Goal: Task Accomplishment & Management: Complete application form

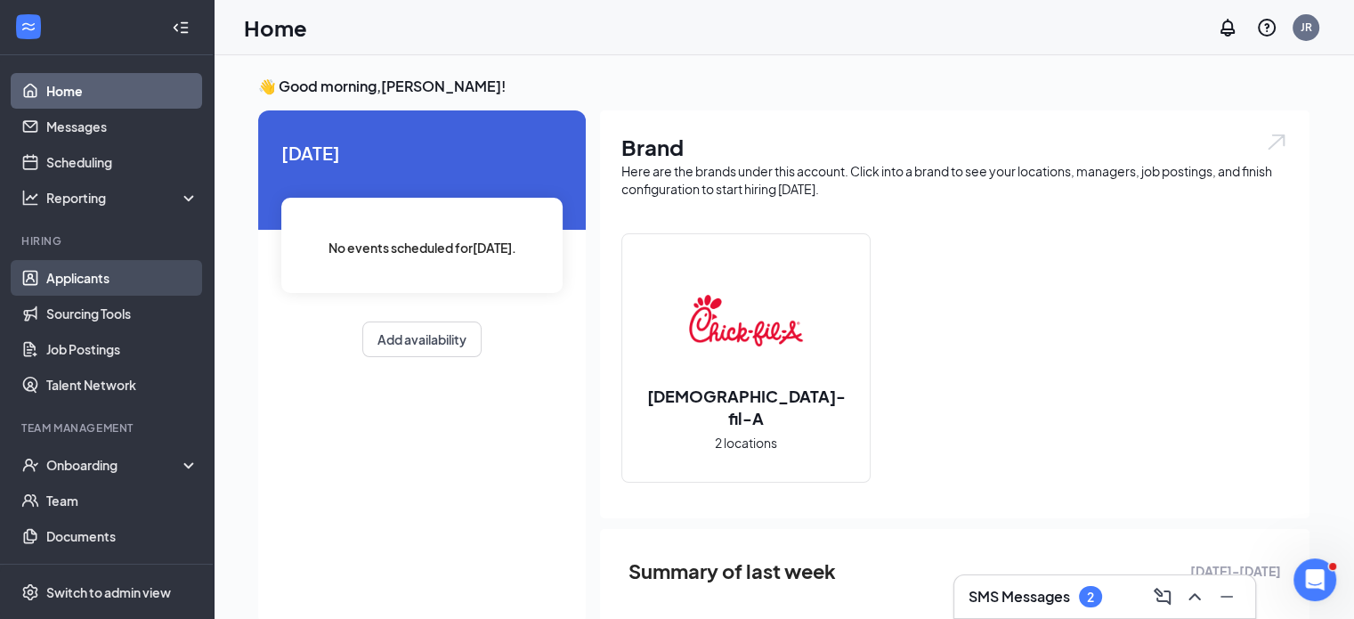
click at [104, 280] on link "Applicants" at bounding box center [122, 278] width 152 height 36
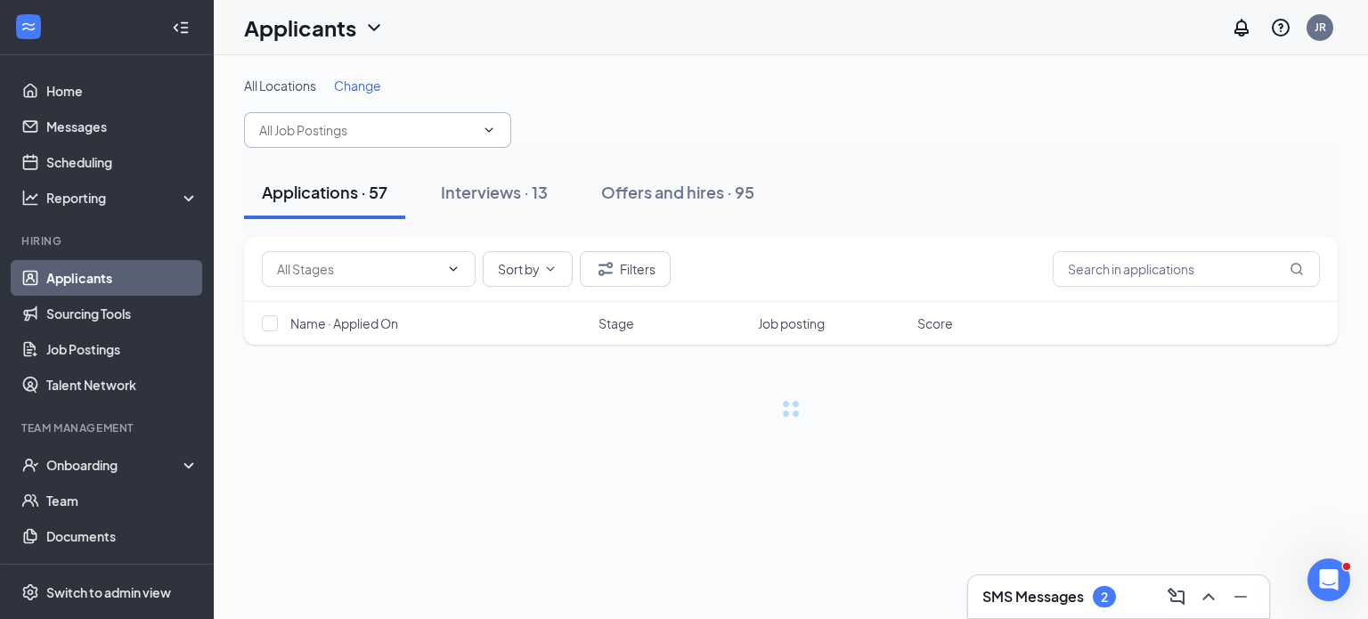
click at [469, 133] on input "text" at bounding box center [366, 130] width 215 height 20
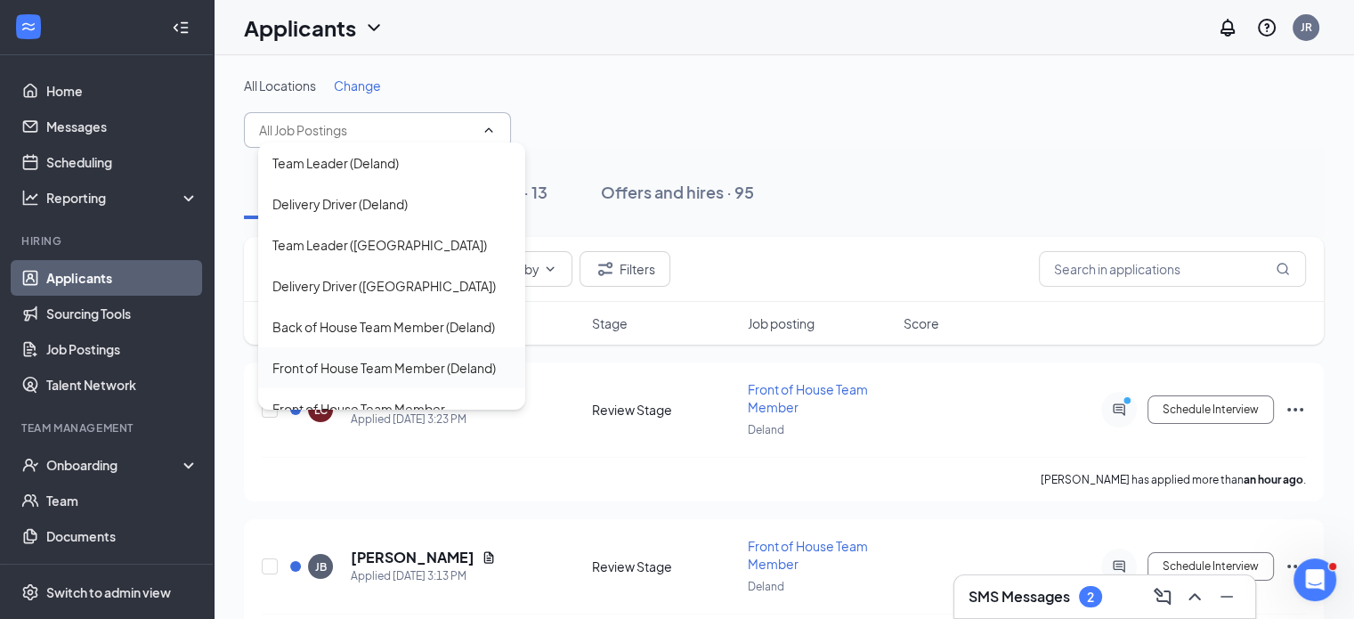
click at [434, 366] on div "Front of House Team Member (Deland)" at bounding box center [383, 368] width 223 height 20
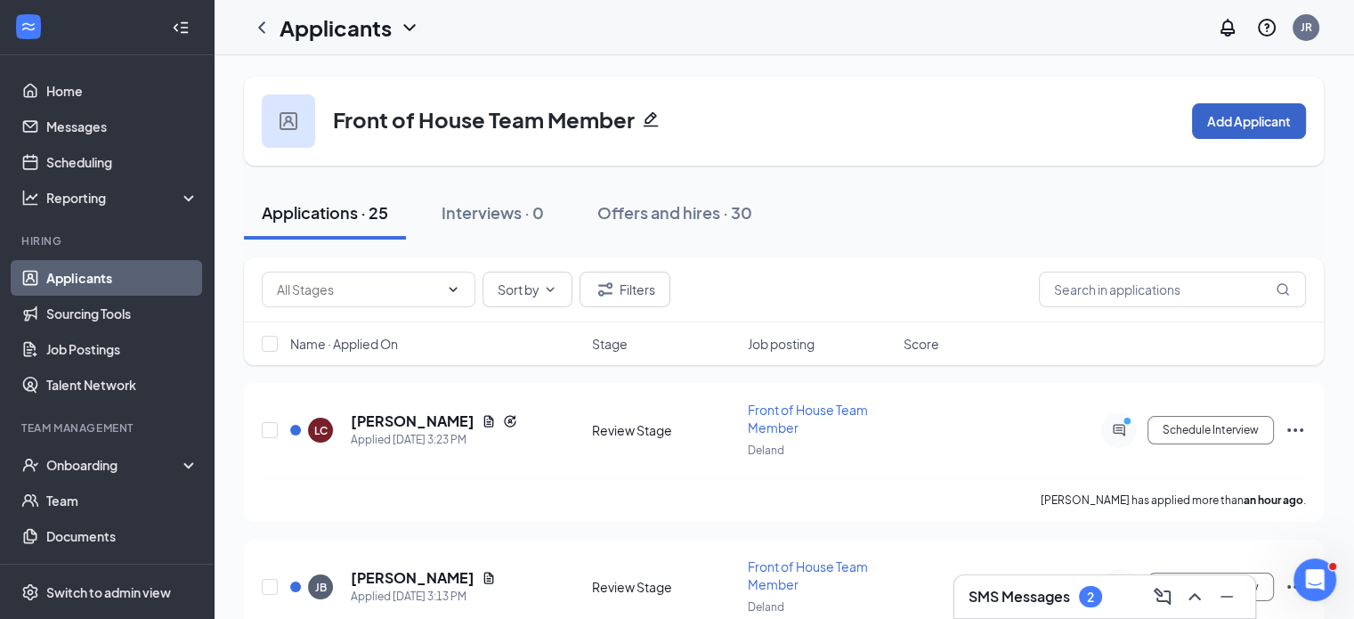
click at [1239, 130] on button "Add Applicant" at bounding box center [1249, 121] width 114 height 36
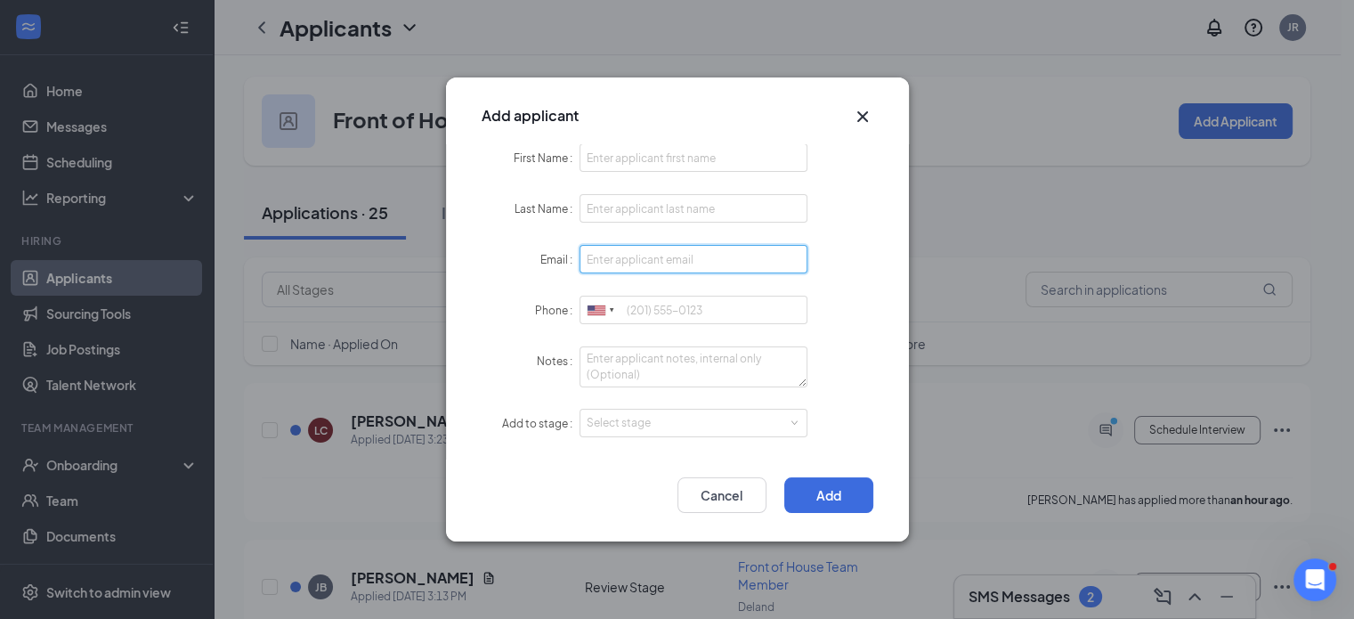
click at [629, 256] on input "Email" at bounding box center [694, 259] width 229 height 28
paste input "[DOMAIN_NAME][EMAIL_ADDRESS][DOMAIN_NAME]"
type input "[DOMAIN_NAME][EMAIL_ADDRESS][DOMAIN_NAME]"
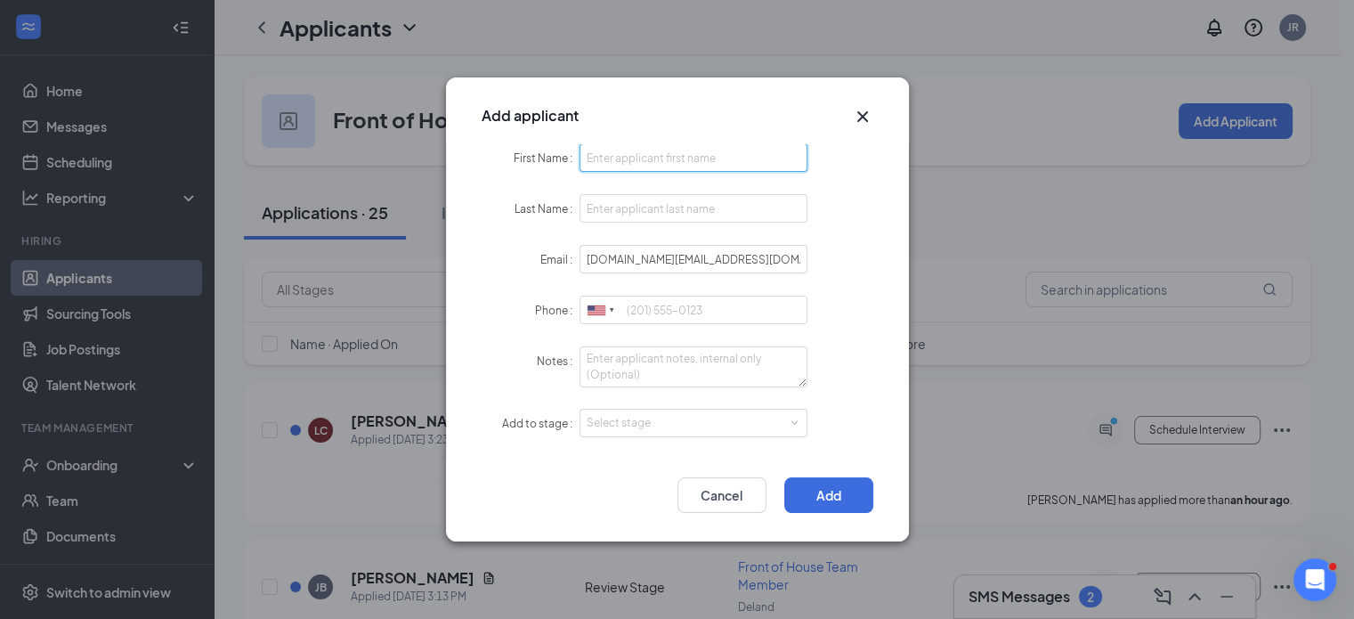
click at [645, 150] on input "First Name" at bounding box center [694, 157] width 229 height 28
type input "Trinady"
click at [637, 207] on input "Last Name" at bounding box center [694, 208] width 229 height 28
type input "Page"
click at [658, 315] on input "Phone" at bounding box center [694, 310] width 229 height 28
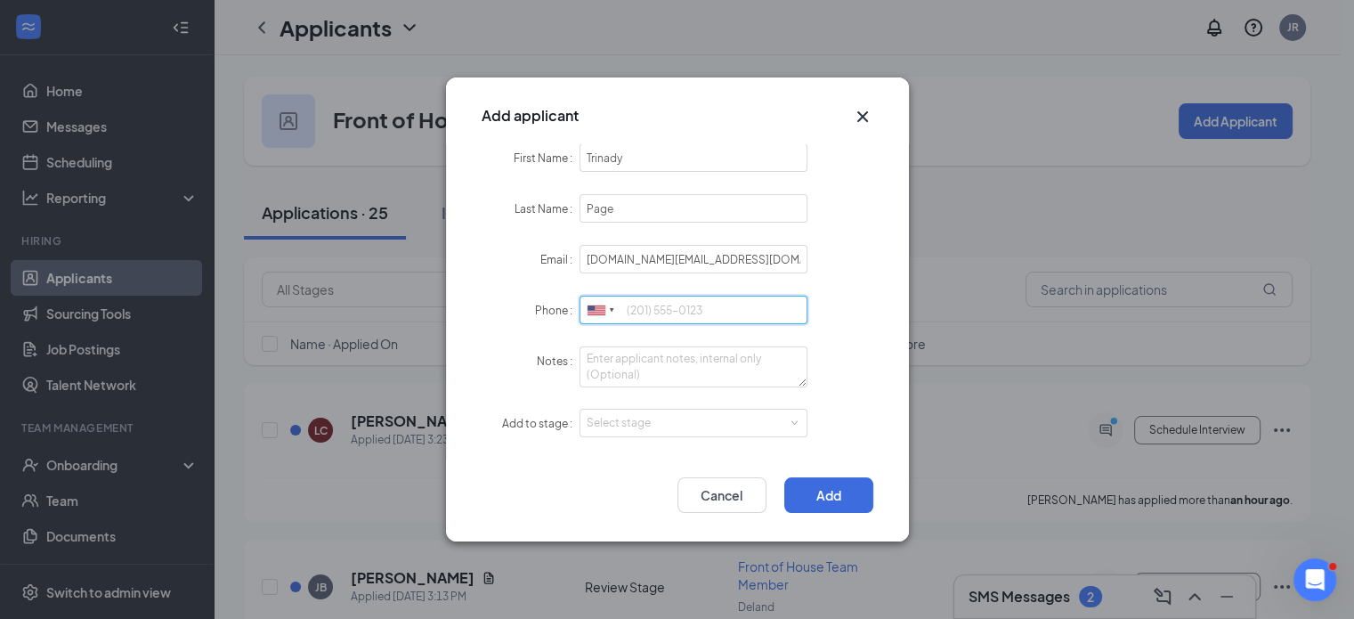
paste input "[PHONE_NUMBER]"
click at [762, 426] on div "Select stage" at bounding box center [690, 423] width 207 height 18
type input "[PHONE_NUMBER]"
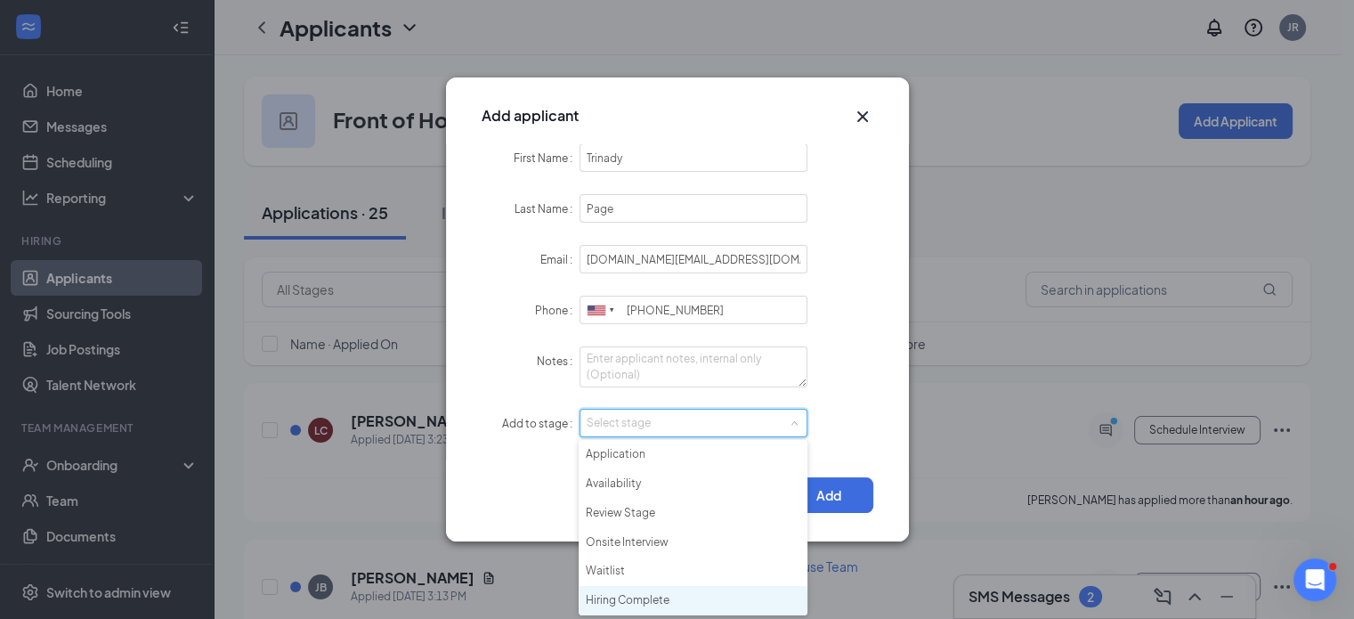
click at [643, 597] on li "Hiring Complete" at bounding box center [693, 600] width 229 height 29
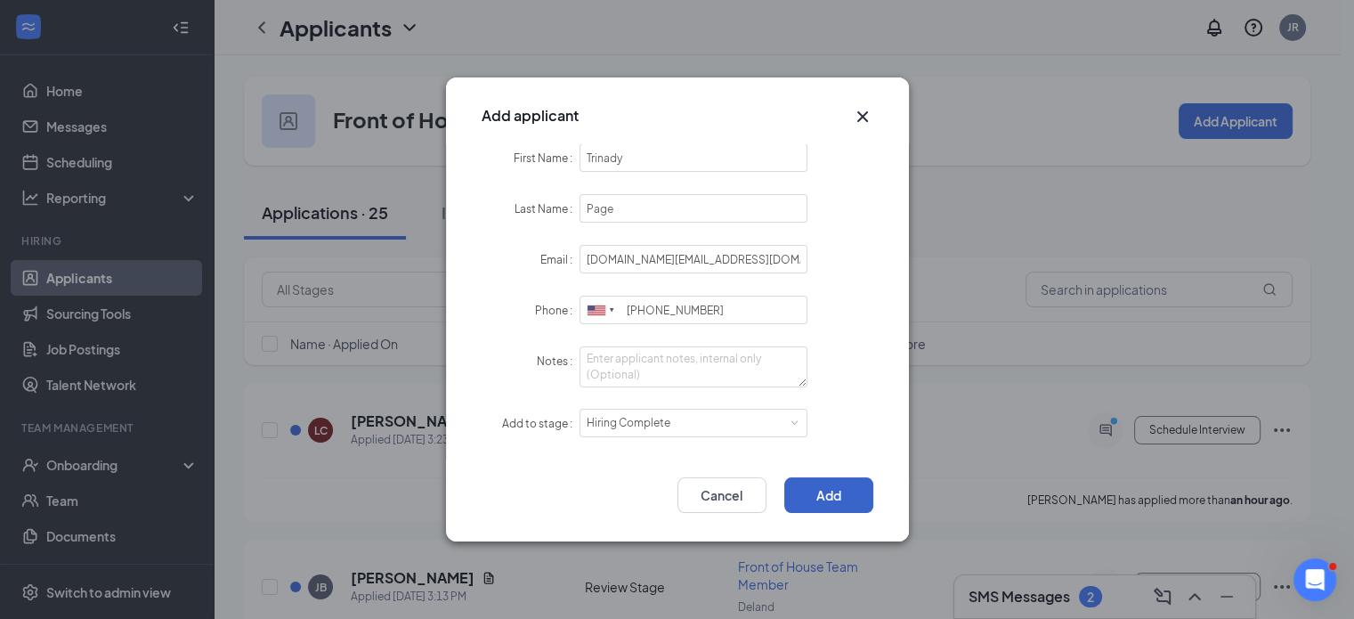
click at [837, 480] on button "Add" at bounding box center [828, 495] width 89 height 36
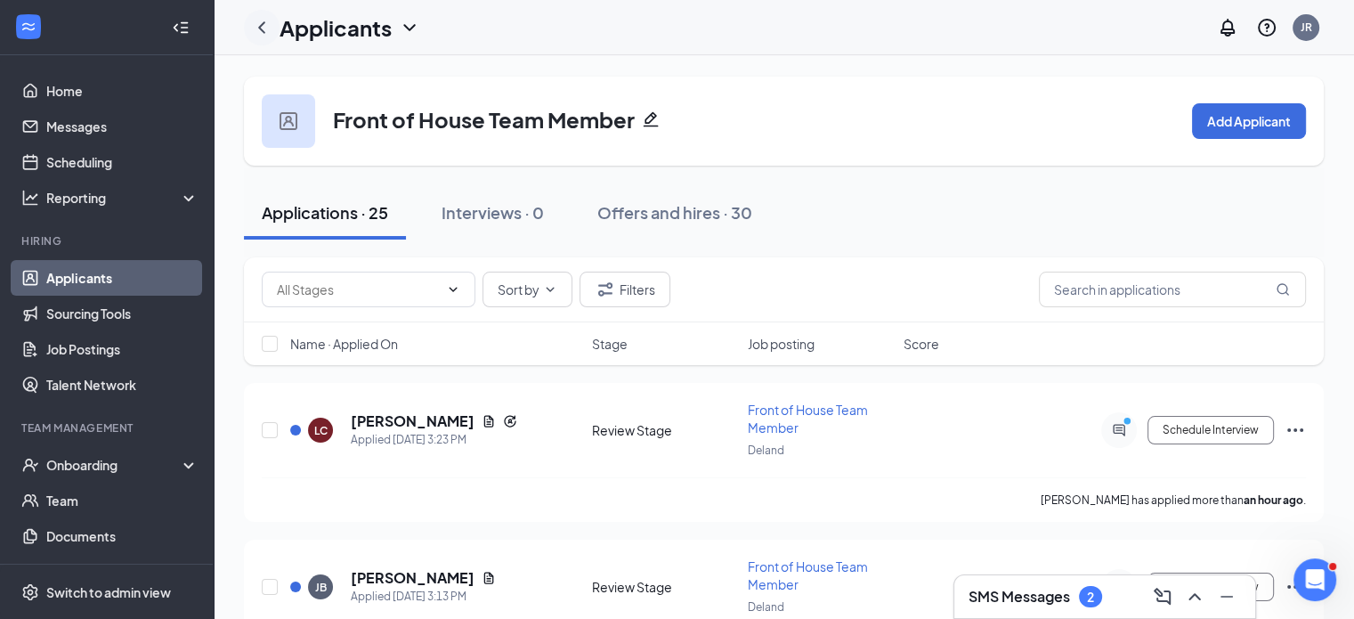
click at [262, 21] on icon "ChevronLeft" at bounding box center [261, 27] width 21 height 21
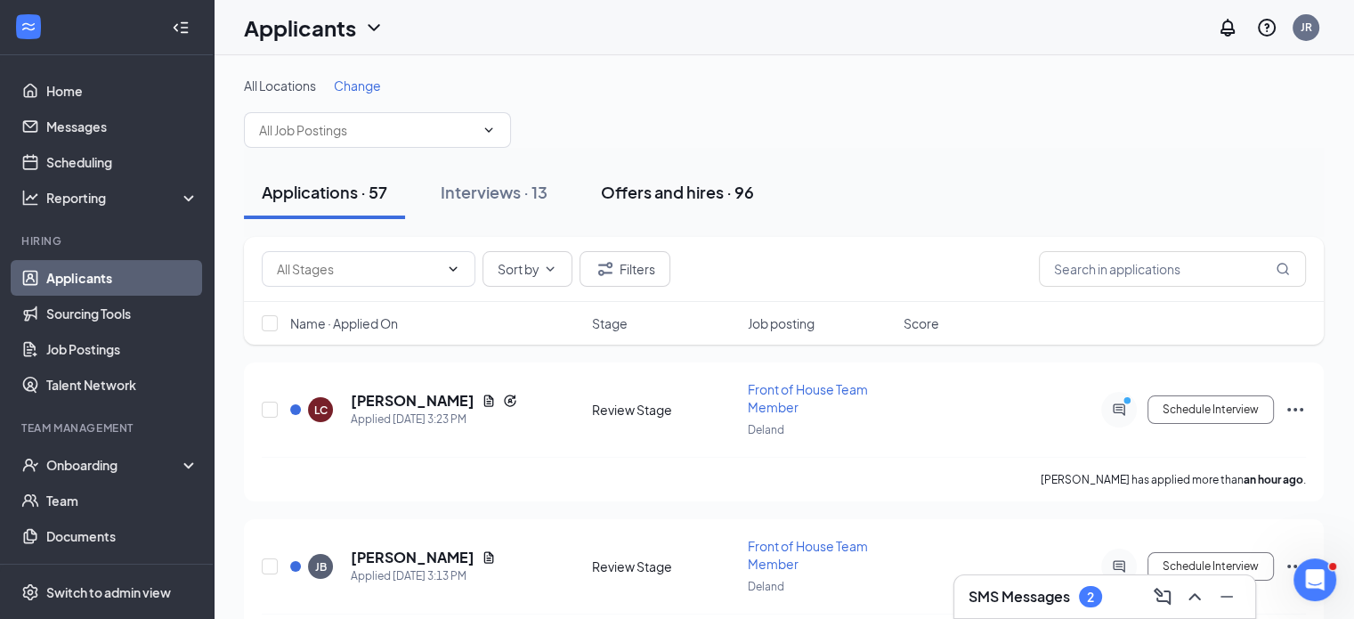
click at [701, 192] on div "Offers and hires · 96" at bounding box center [677, 192] width 153 height 22
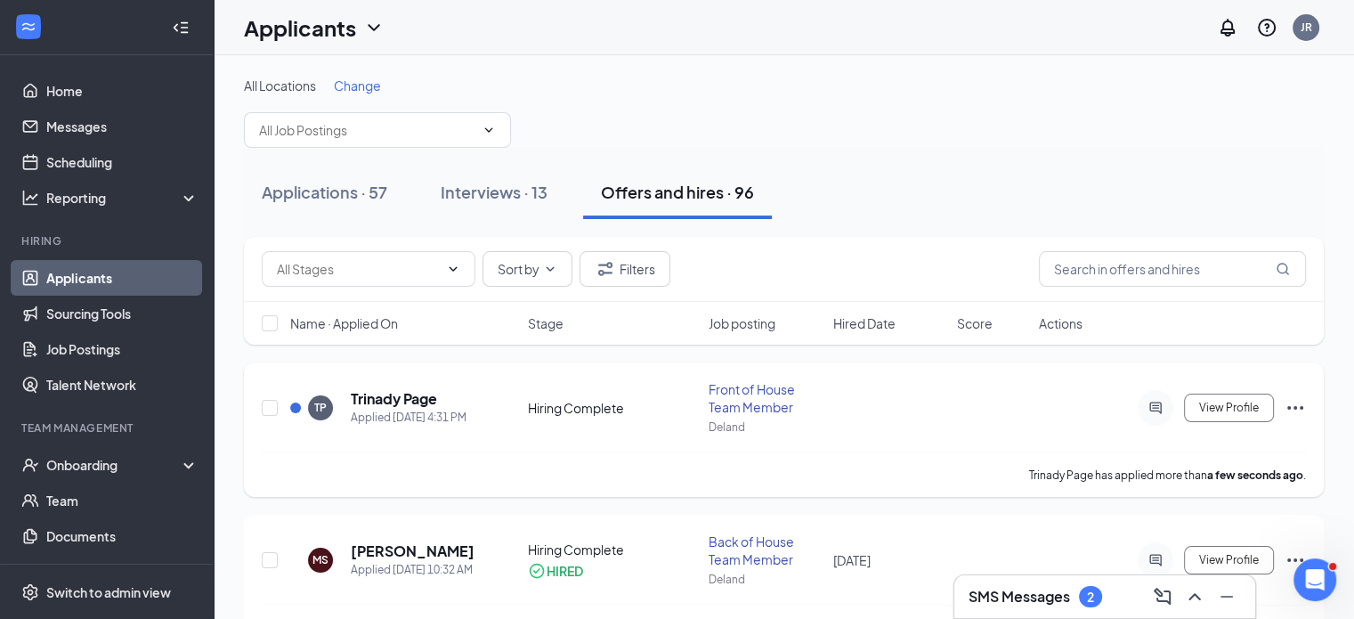
click at [1292, 409] on icon "Ellipses" at bounding box center [1295, 407] width 21 height 21
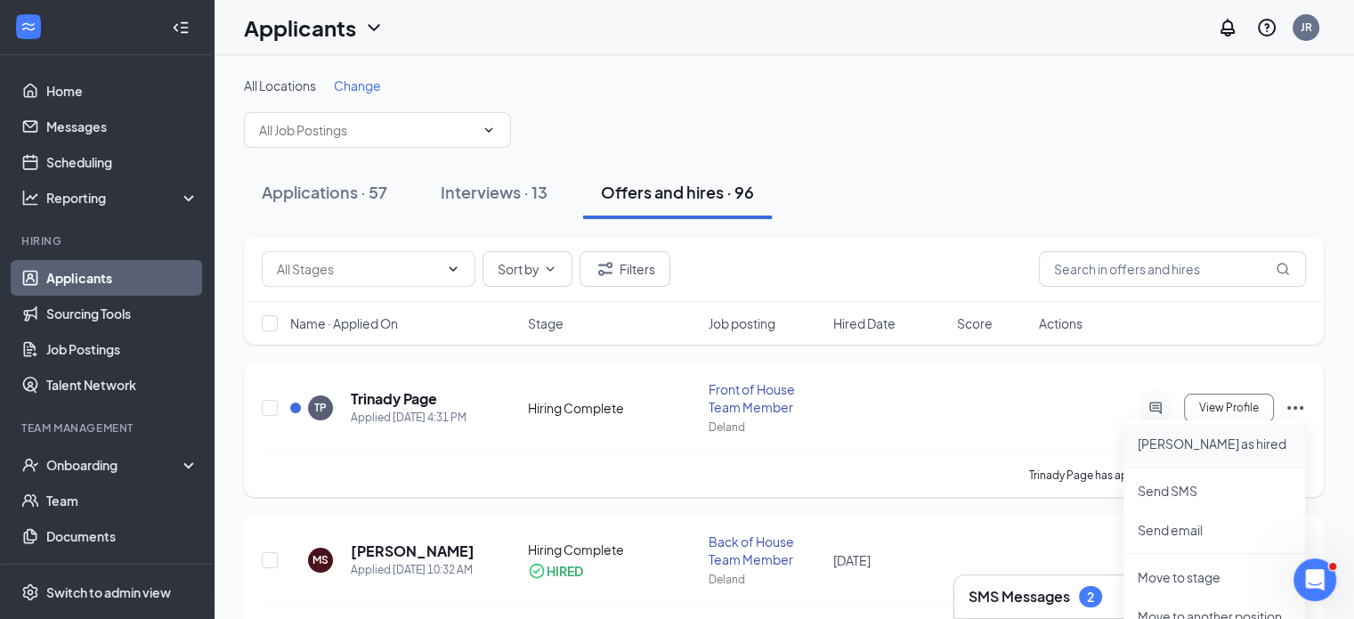
click at [1194, 438] on p "[PERSON_NAME] as hired" at bounding box center [1214, 443] width 153 height 18
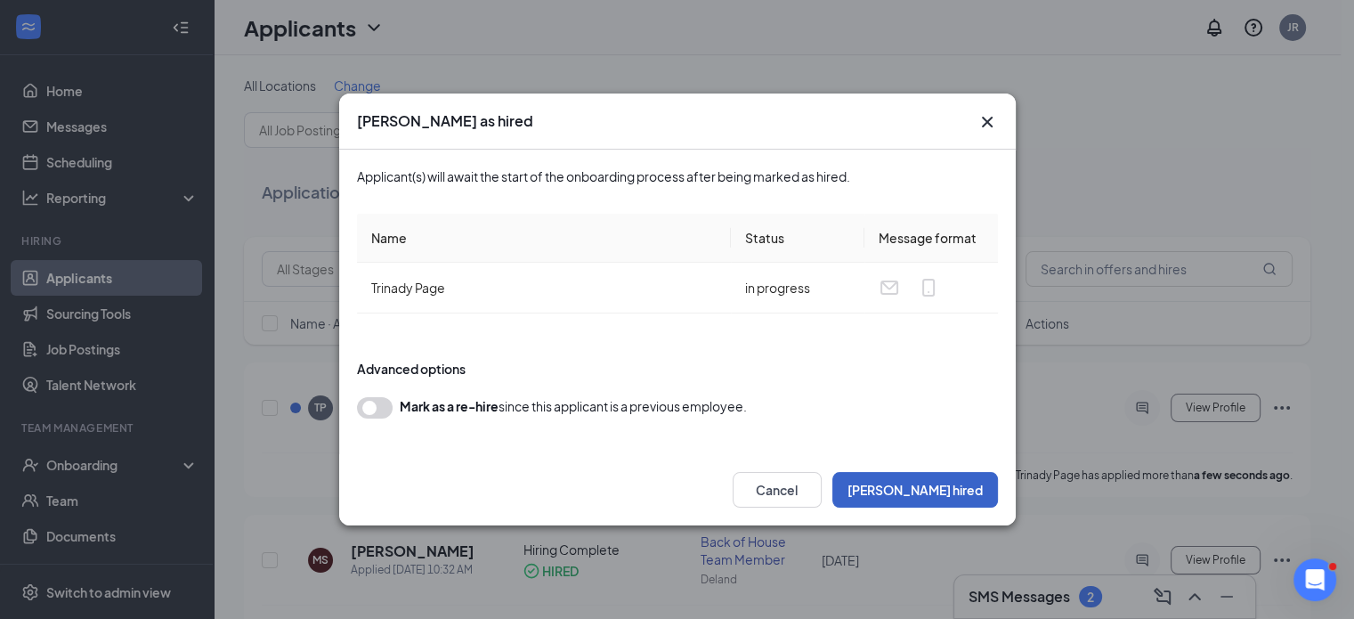
click at [922, 494] on button "[PERSON_NAME] hired" at bounding box center [915, 490] width 166 height 36
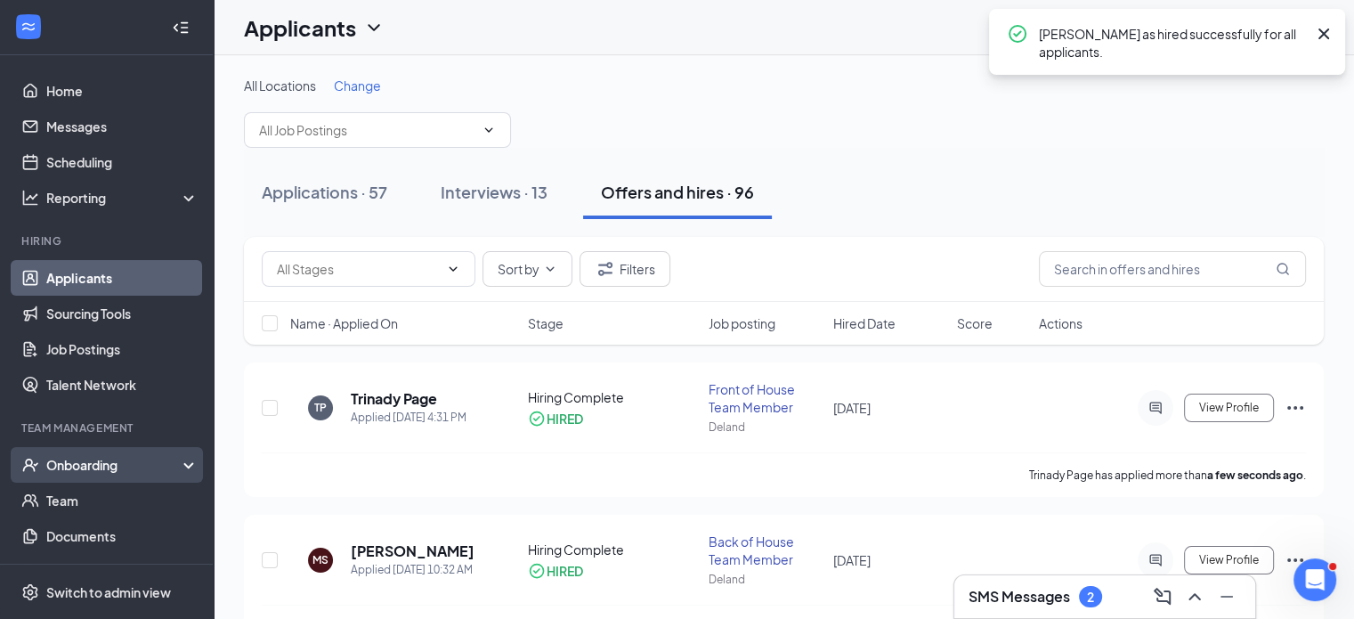
click at [101, 469] on div "Onboarding" at bounding box center [114, 465] width 137 height 18
click at [105, 500] on link "Overview" at bounding box center [122, 501] width 152 height 36
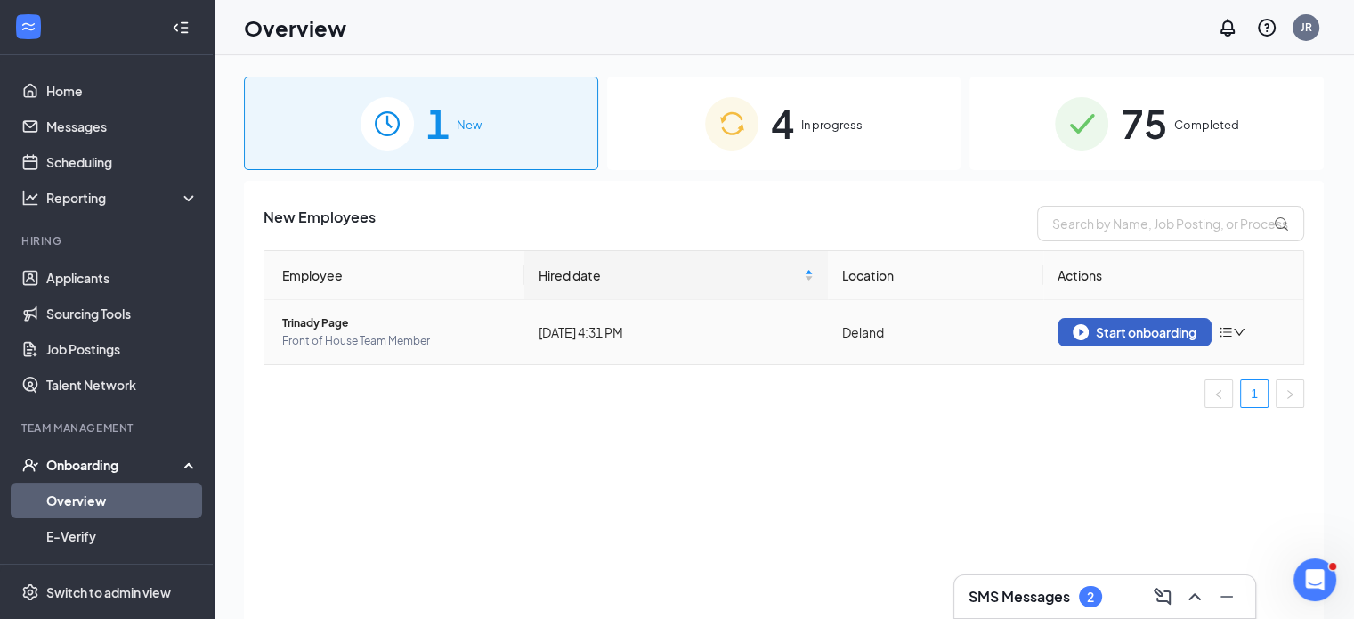
click at [1115, 334] on div "Start onboarding" at bounding box center [1135, 332] width 124 height 16
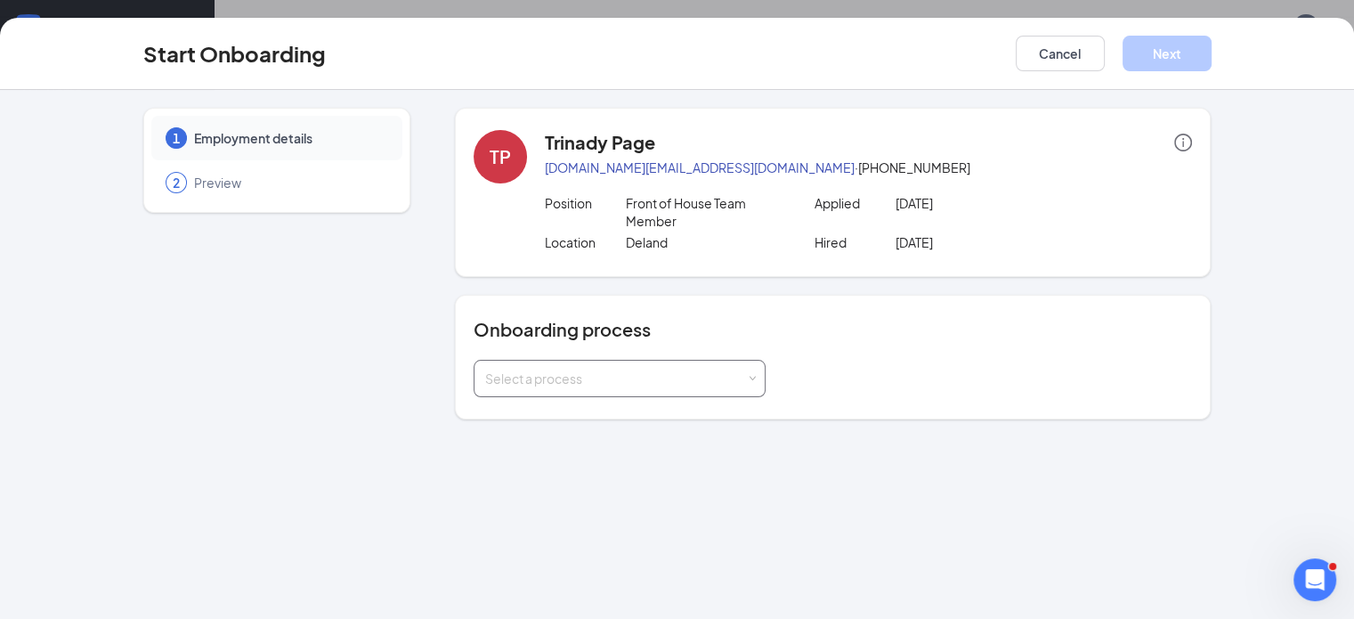
click at [559, 369] on div "Select a process" at bounding box center [615, 378] width 261 height 18
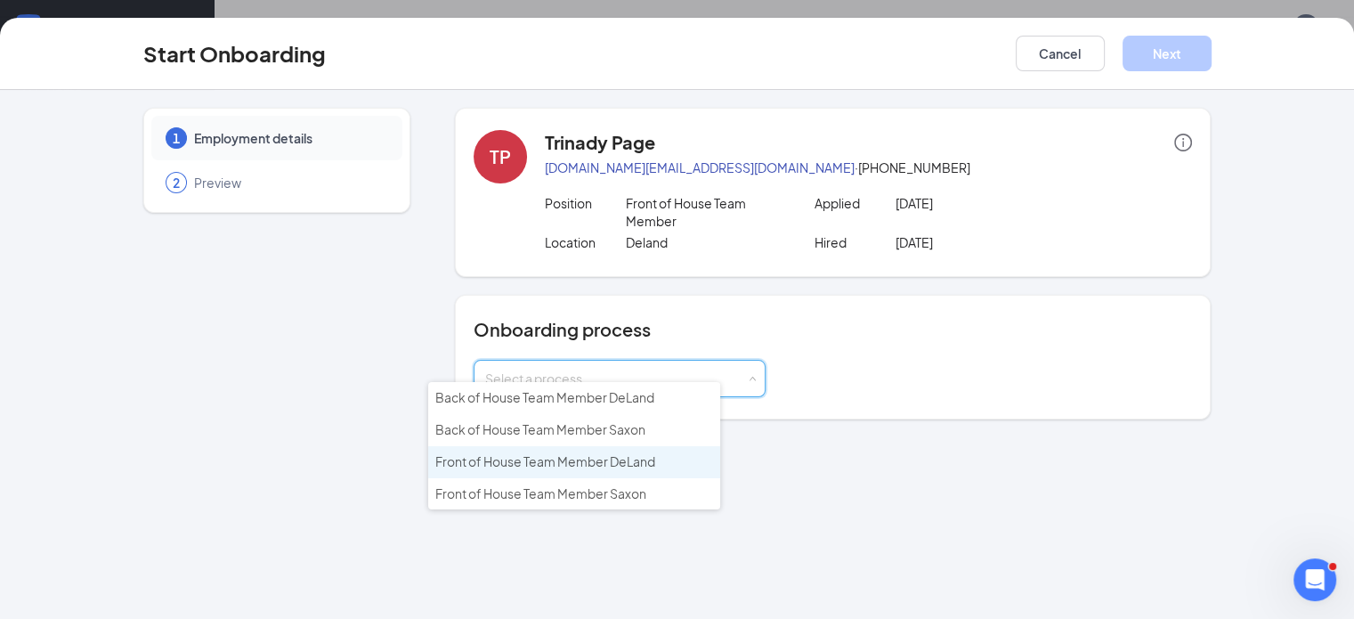
click at [558, 463] on span "Front of House Team Member DeLand" at bounding box center [545, 461] width 220 height 16
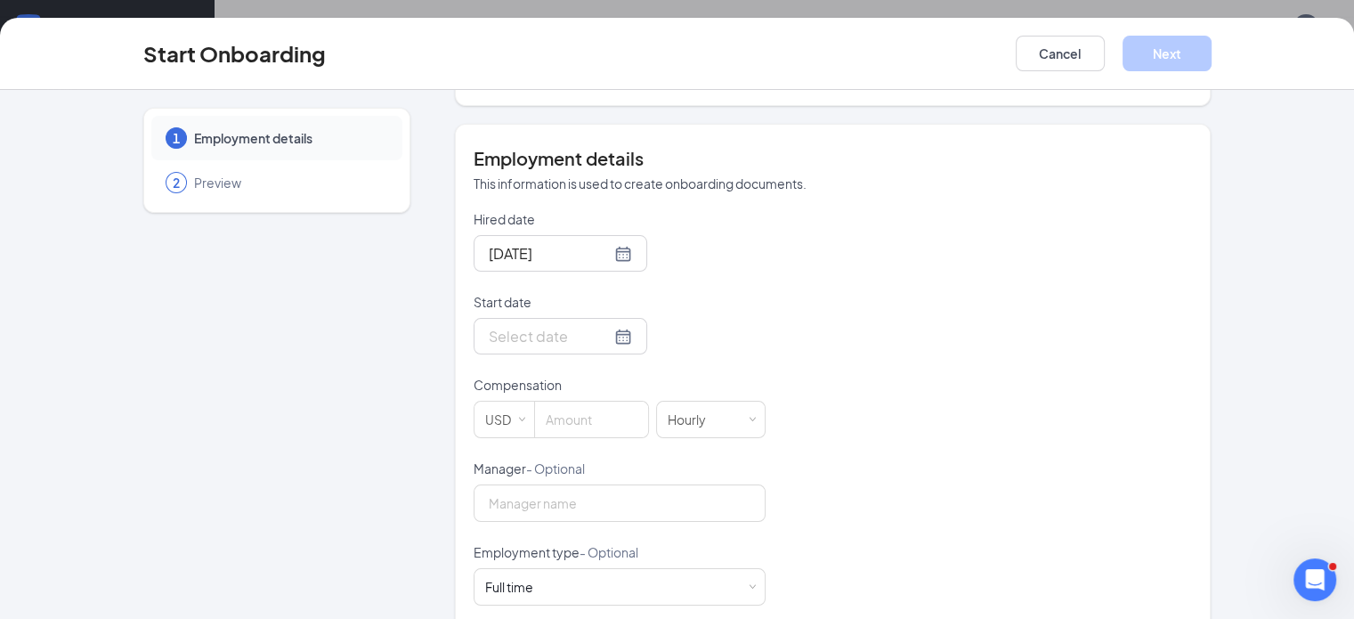
scroll to position [317, 0]
click at [563, 321] on div at bounding box center [560, 332] width 143 height 22
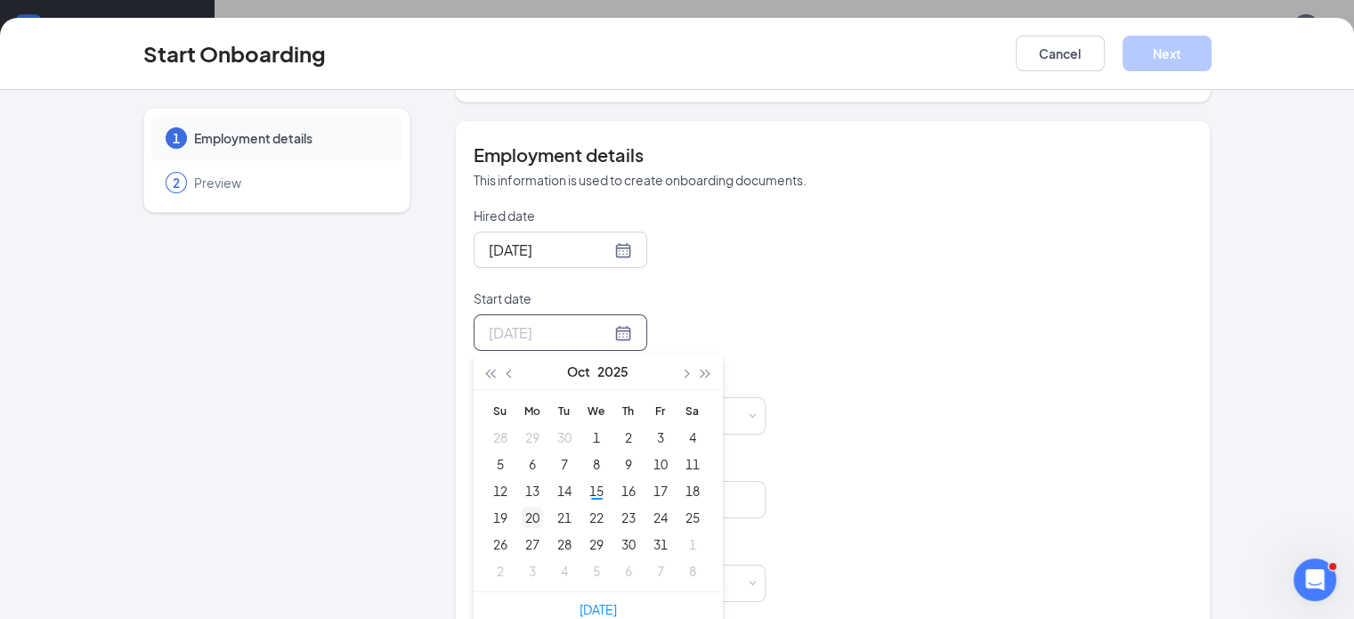
type input "[DATE]"
click at [522, 507] on div "20" at bounding box center [532, 517] width 21 height 21
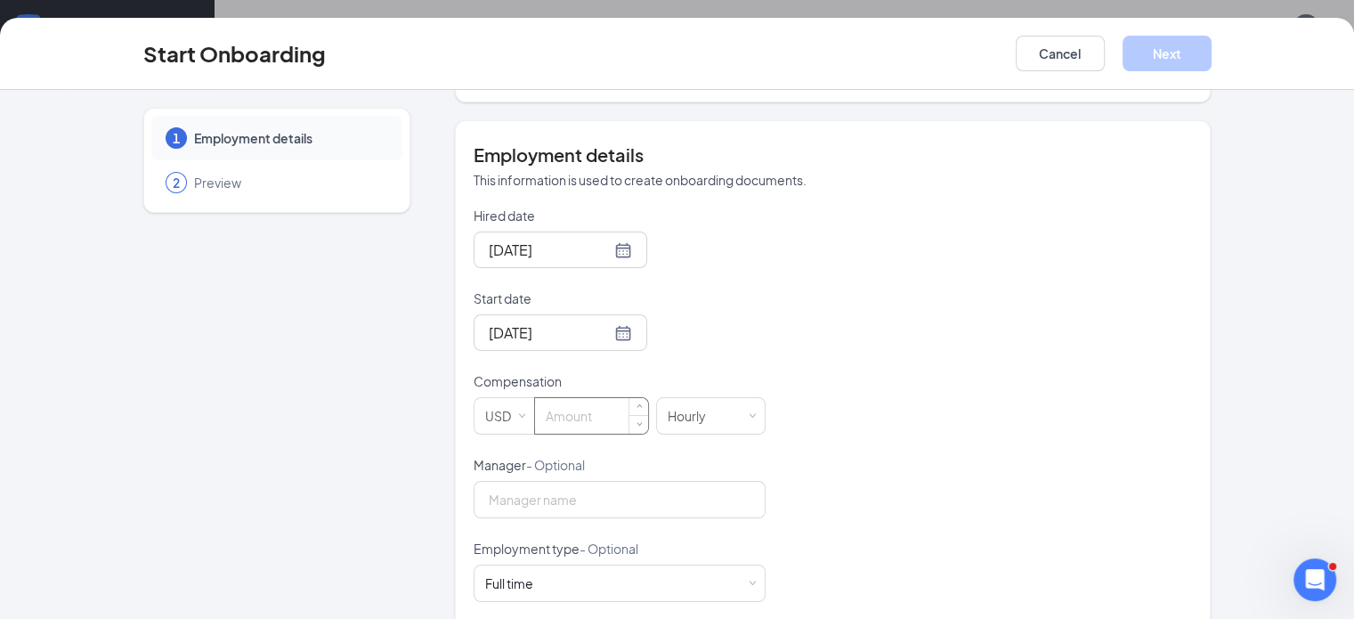
click at [535, 402] on input at bounding box center [591, 416] width 113 height 36
type input "15"
click at [834, 402] on div "Hired date [DATE] Start date [DATE] [DATE] Su Mo Tu We Th Fr Sa 28 29 30 1 2 3 …" at bounding box center [833, 498] width 719 height 582
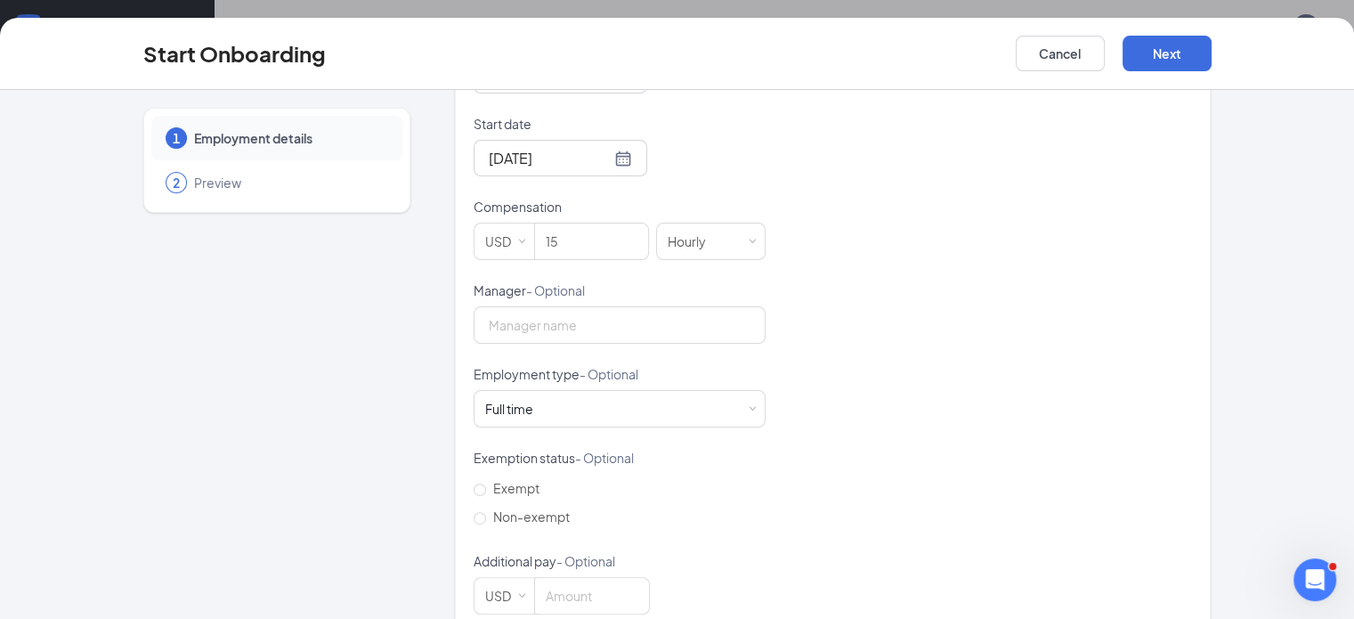
scroll to position [507, 0]
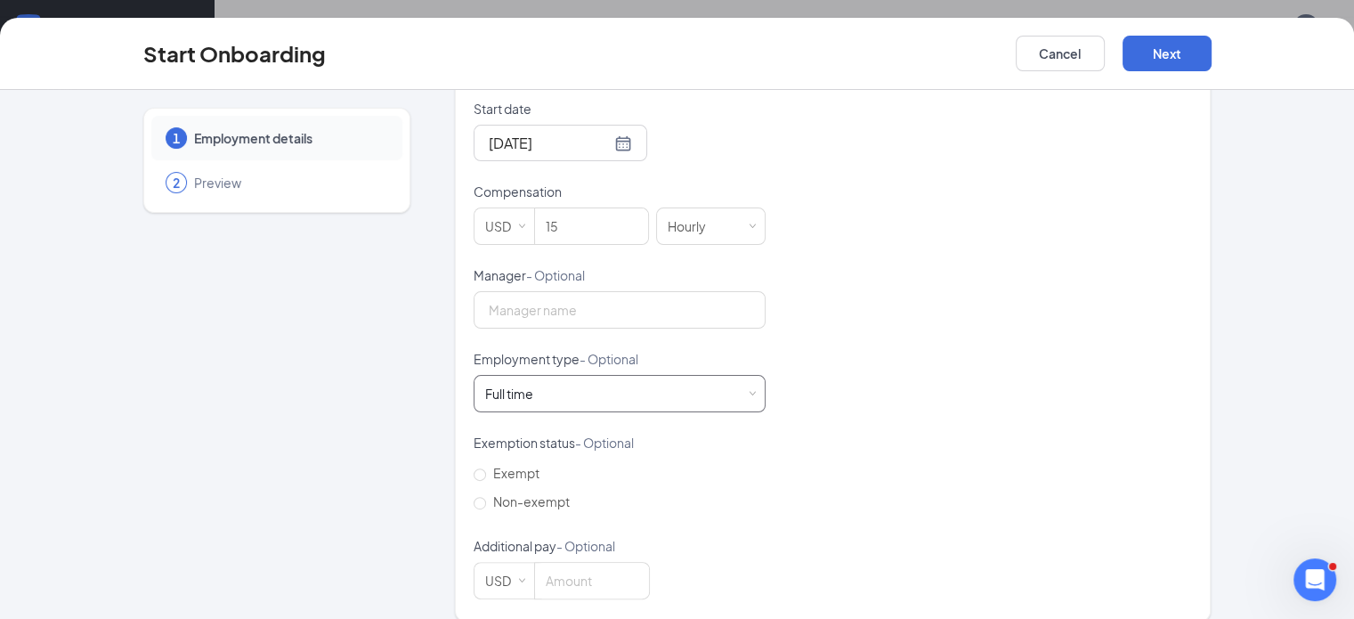
click at [675, 376] on div "Full time Works 30+ hours per week and is reasonably expected to work" at bounding box center [619, 394] width 269 height 36
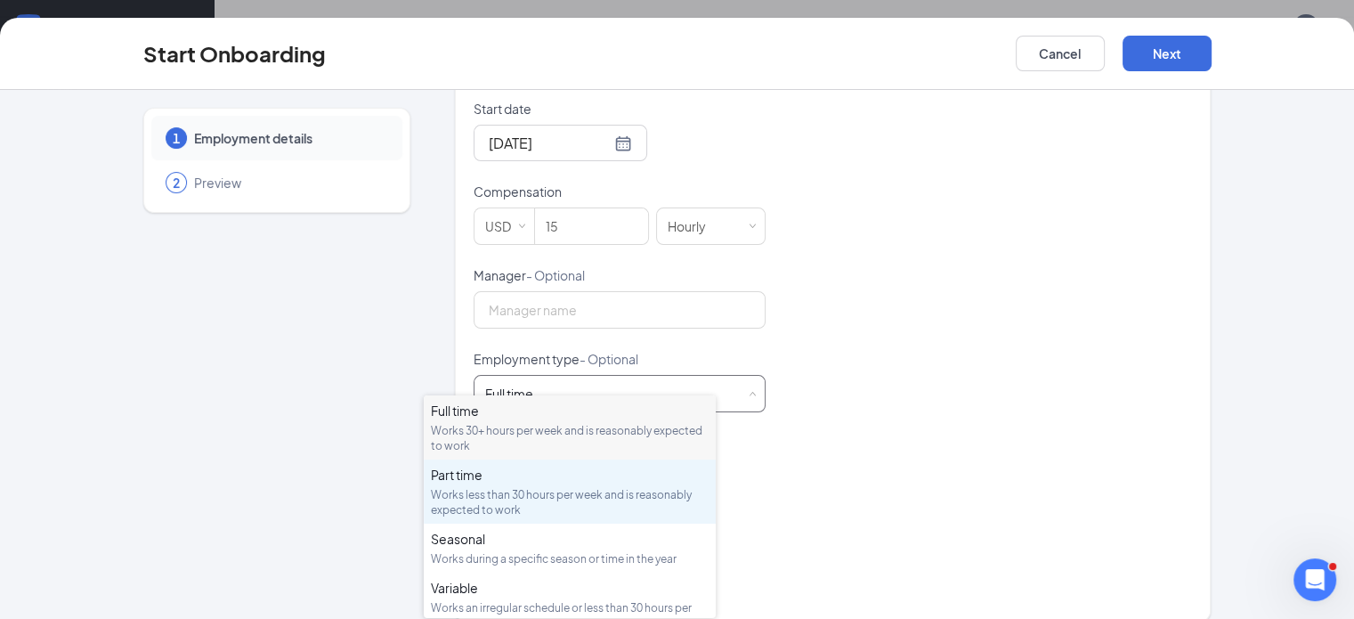
click at [516, 483] on div "Part time Works less than 30 hours per week and is reasonably expected to work" at bounding box center [570, 492] width 278 height 52
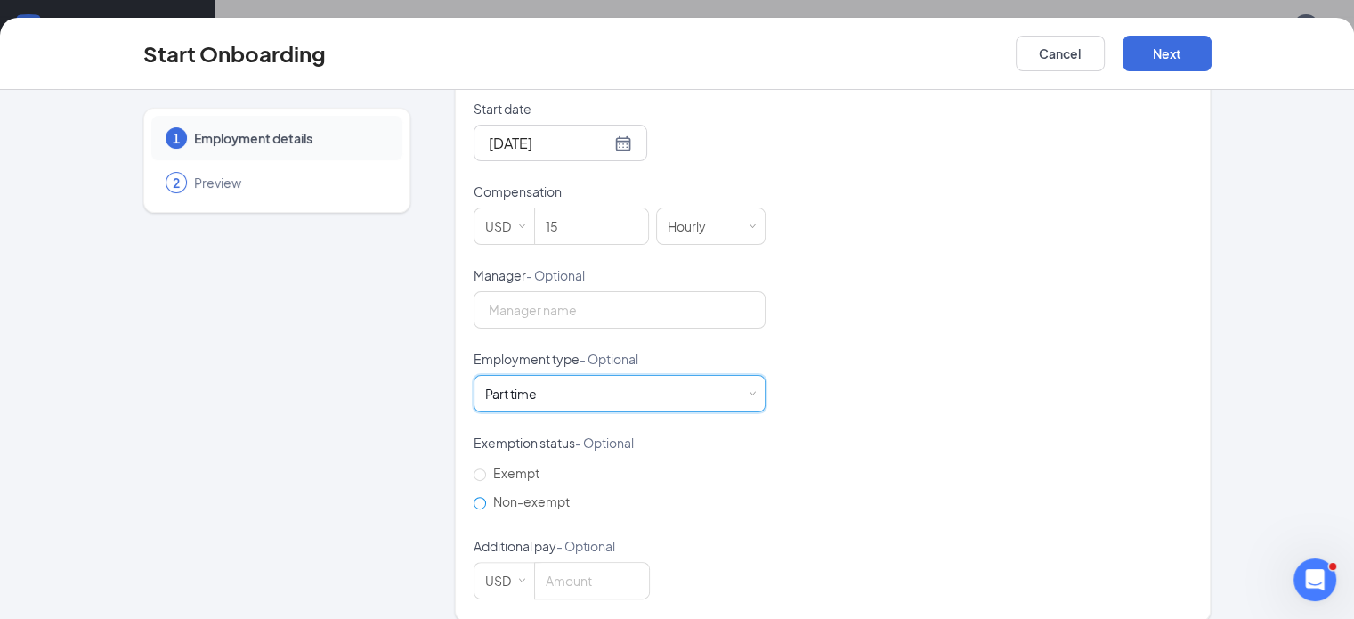
click at [486, 493] on span "Non-exempt" at bounding box center [531, 501] width 91 height 16
click at [474, 497] on input "Non-exempt" at bounding box center [480, 503] width 12 height 12
radio input "true"
click at [1212, 53] on button "Next" at bounding box center [1167, 54] width 89 height 36
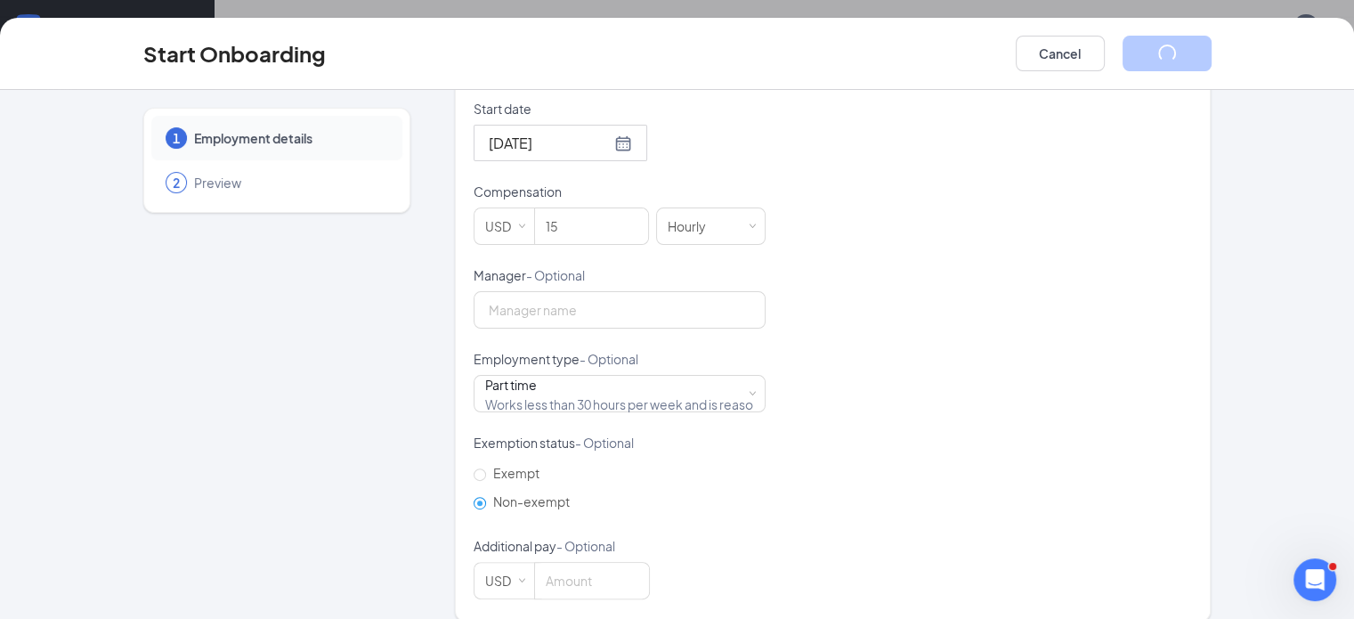
scroll to position [7, 0]
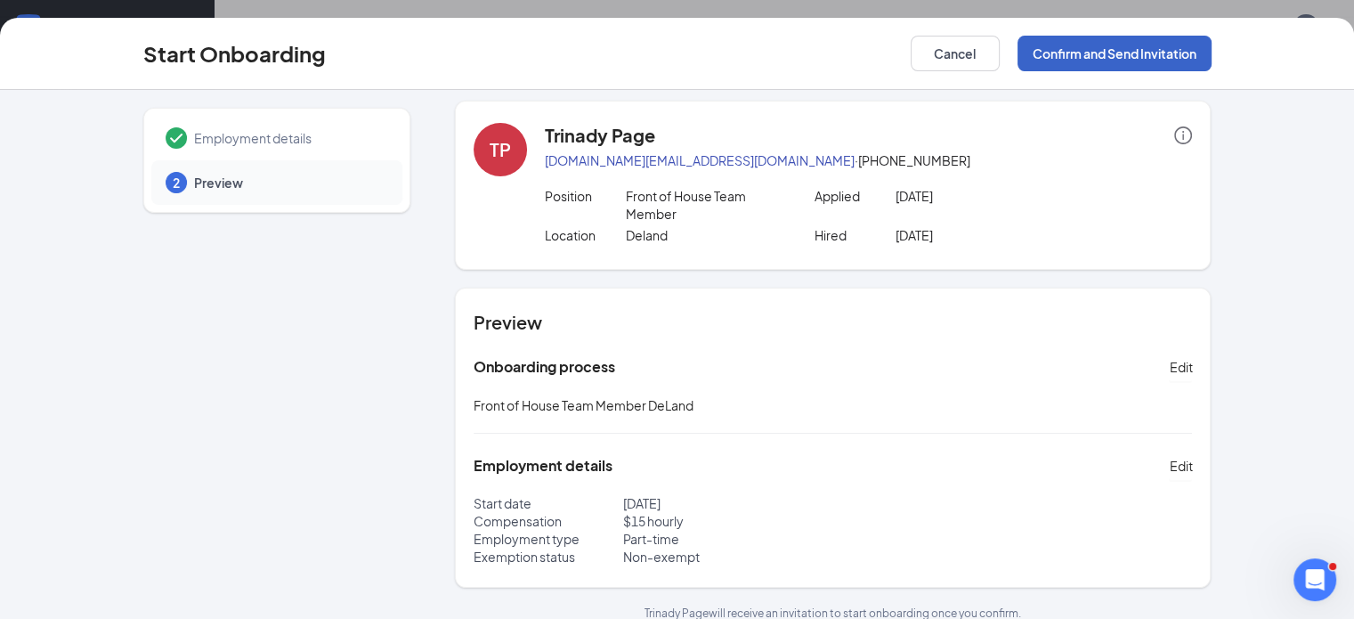
click at [1165, 54] on button "Confirm and Send Invitation" at bounding box center [1115, 54] width 194 height 36
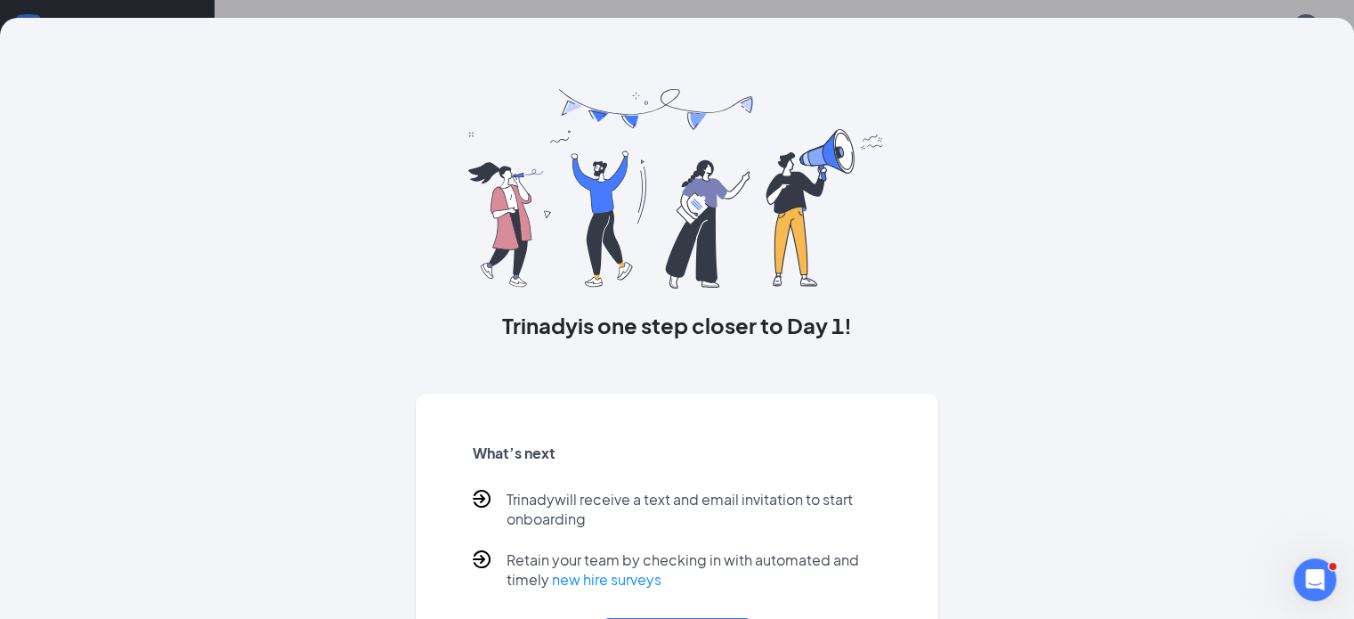
scroll to position [107, 0]
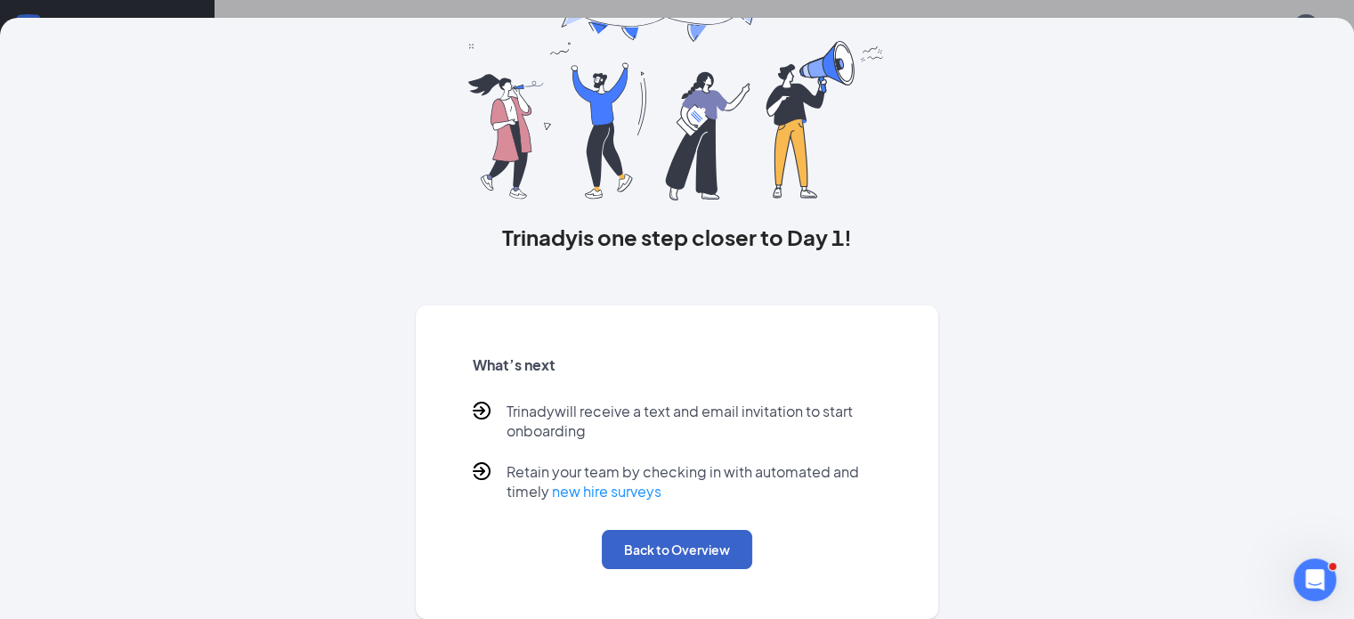
click at [678, 564] on button "Back to Overview" at bounding box center [677, 549] width 150 height 39
